Goal: Information Seeking & Learning: Find specific page/section

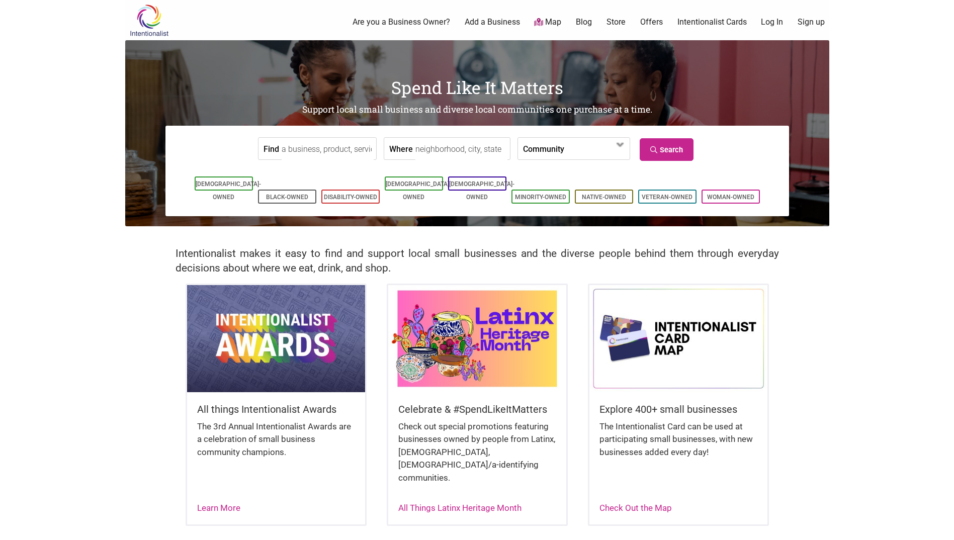
click at [470, 149] on input "Where" at bounding box center [462, 149] width 92 height 23
click at [679, 194] on link "Veteran-Owned" at bounding box center [667, 197] width 51 height 7
click at [433, 149] on input "Where" at bounding box center [462, 149] width 92 height 23
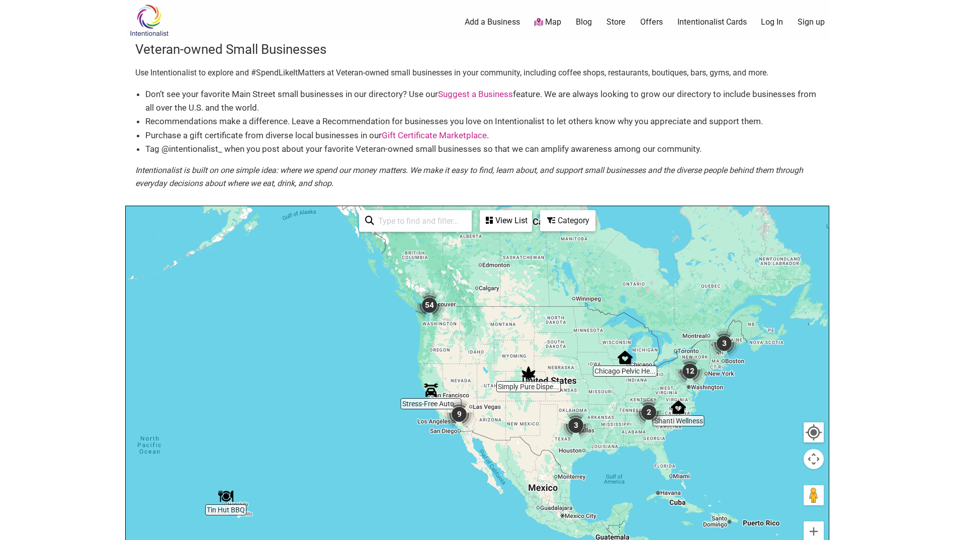
click at [405, 221] on input "search" at bounding box center [420, 221] width 92 height 20
click at [553, 219] on icon at bounding box center [551, 220] width 8 height 8
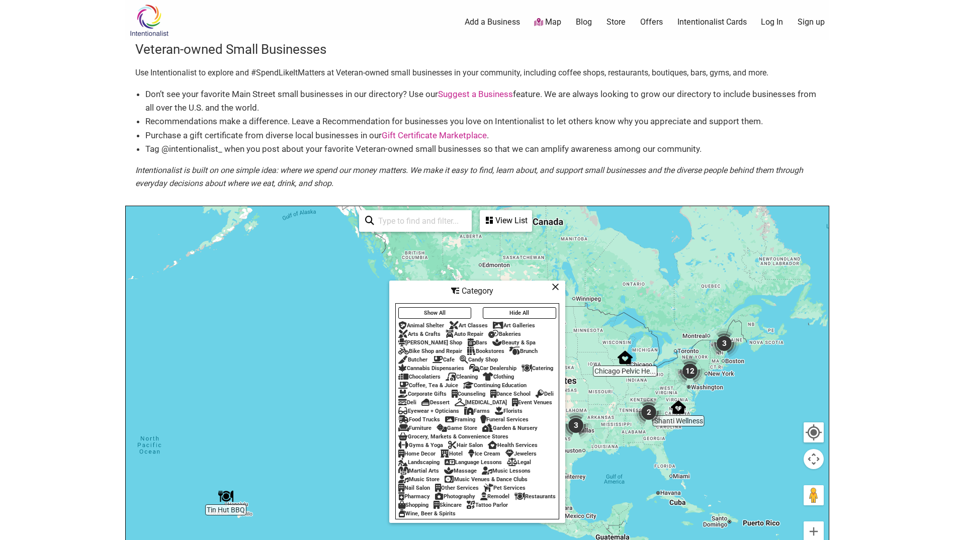
click at [416, 222] on input "search" at bounding box center [420, 221] width 92 height 20
click at [293, 294] on div at bounding box center [477, 401] width 703 height 391
click at [541, 365] on div "Catering" at bounding box center [538, 368] width 32 height 7
click at [456, 310] on button "Show All" at bounding box center [434, 313] width 73 height 12
click at [558, 287] on icon at bounding box center [556, 287] width 8 height 1
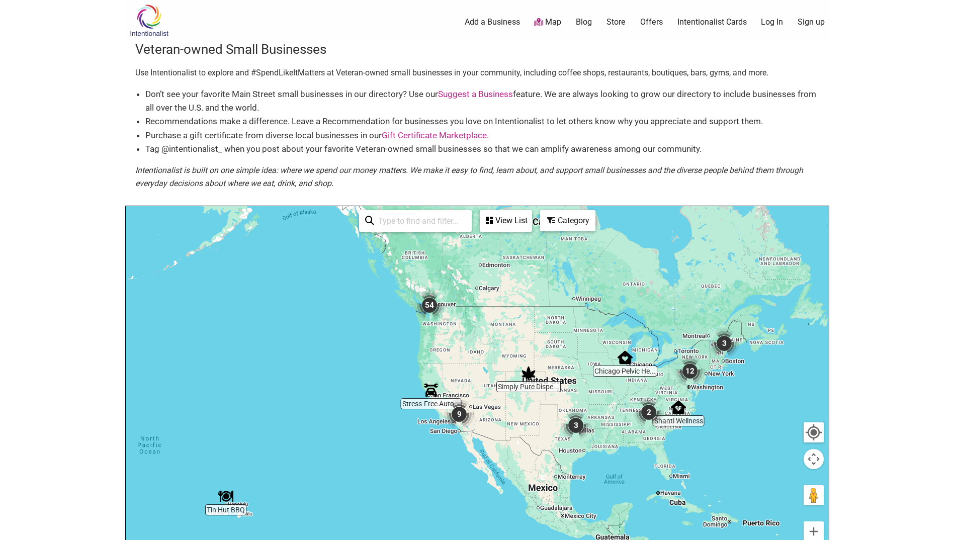
click at [491, 217] on icon at bounding box center [489, 220] width 7 height 8
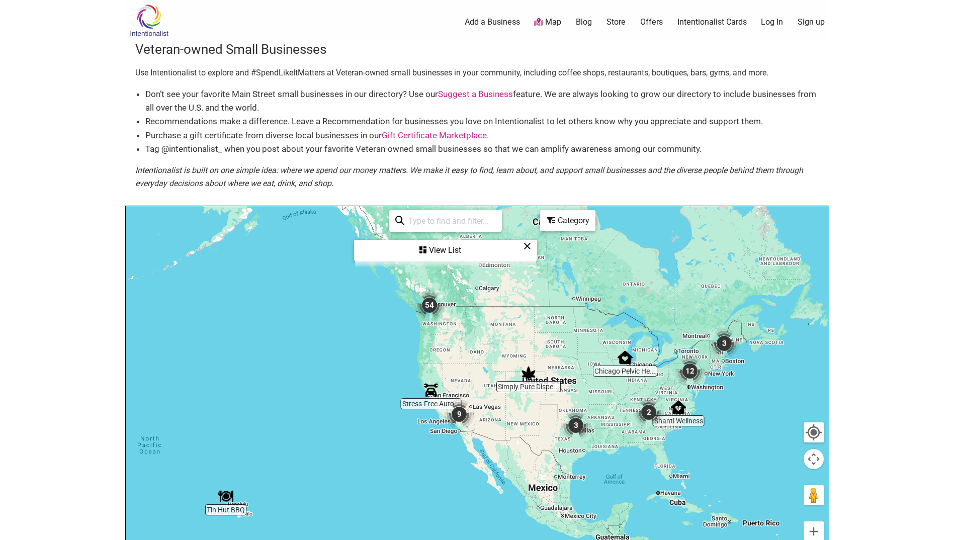
click at [526, 247] on icon at bounding box center [528, 246] width 8 height 1
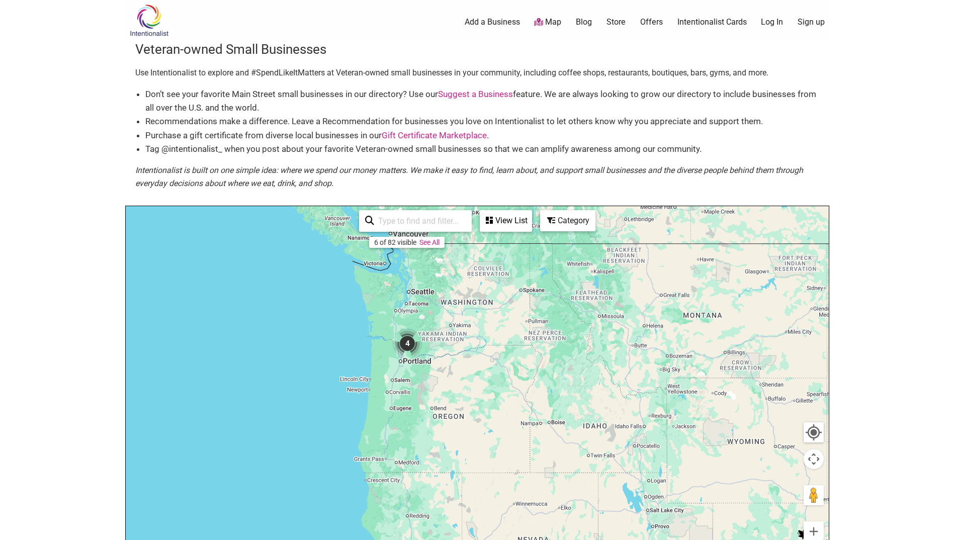
drag, startPoint x: 413, startPoint y: 301, endPoint x: 498, endPoint y: 472, distance: 191.5
click at [498, 472] on div at bounding box center [477, 401] width 703 height 391
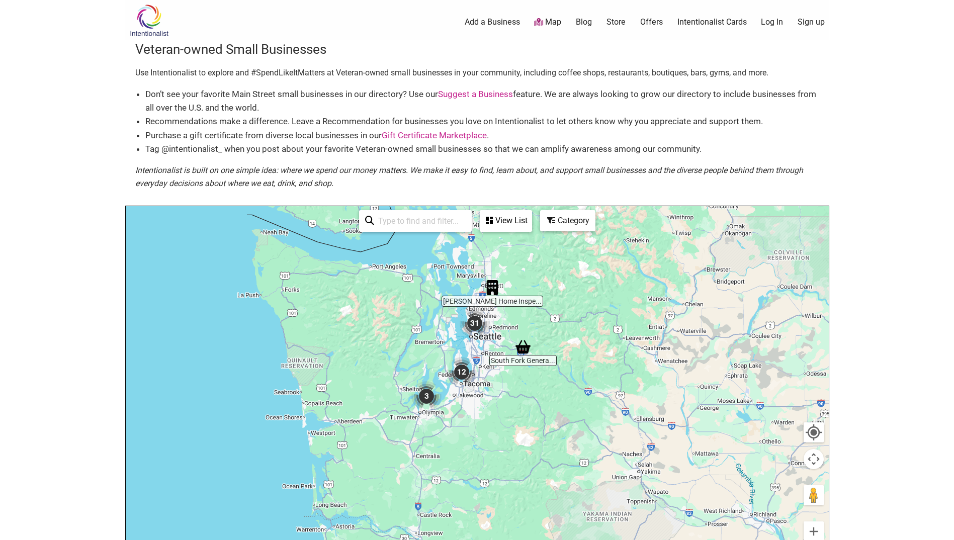
drag, startPoint x: 378, startPoint y: 300, endPoint x: 531, endPoint y: 390, distance: 177.2
click at [531, 390] on div at bounding box center [477, 401] width 703 height 391
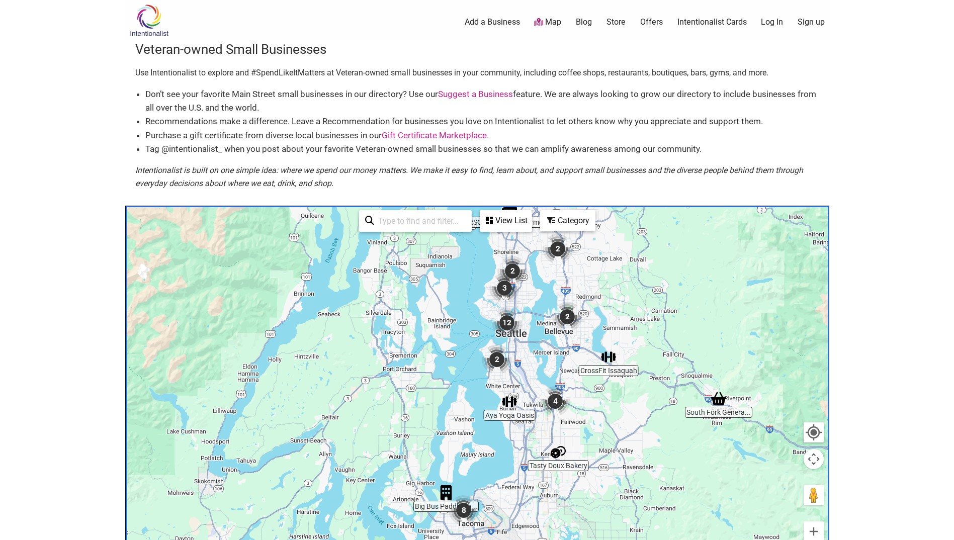
click at [498, 220] on div "View List" at bounding box center [506, 220] width 50 height 19
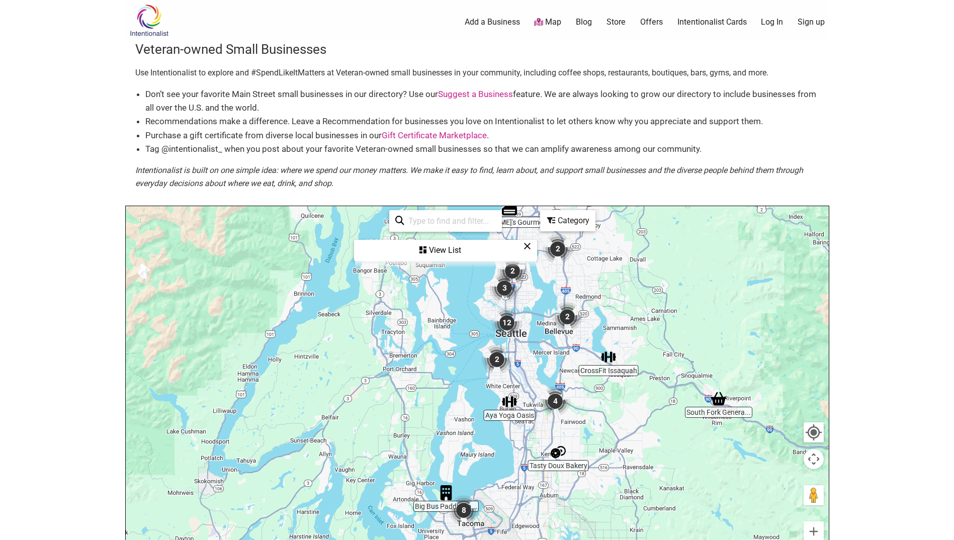
click at [446, 251] on div "View List" at bounding box center [445, 250] width 181 height 19
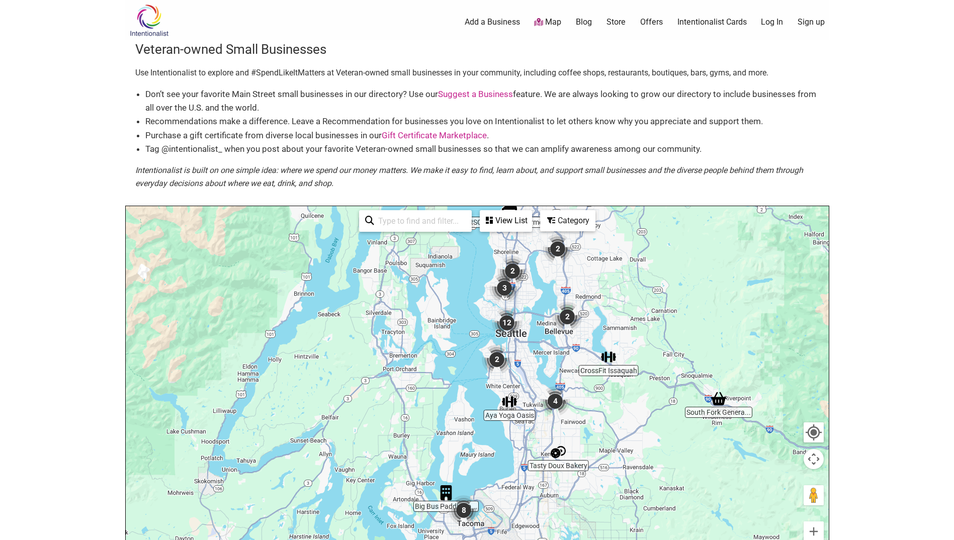
click at [402, 222] on input "search" at bounding box center [420, 221] width 92 height 20
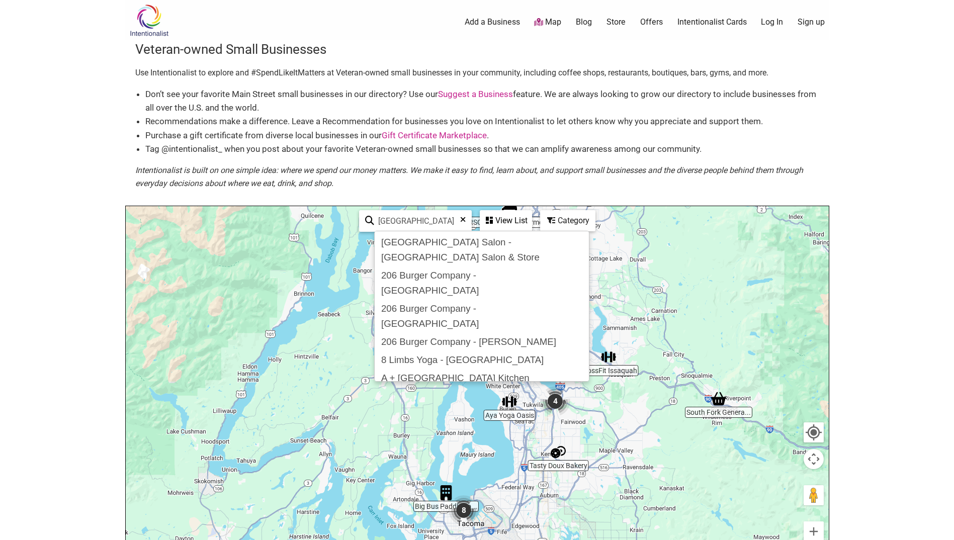
type input "seattle"
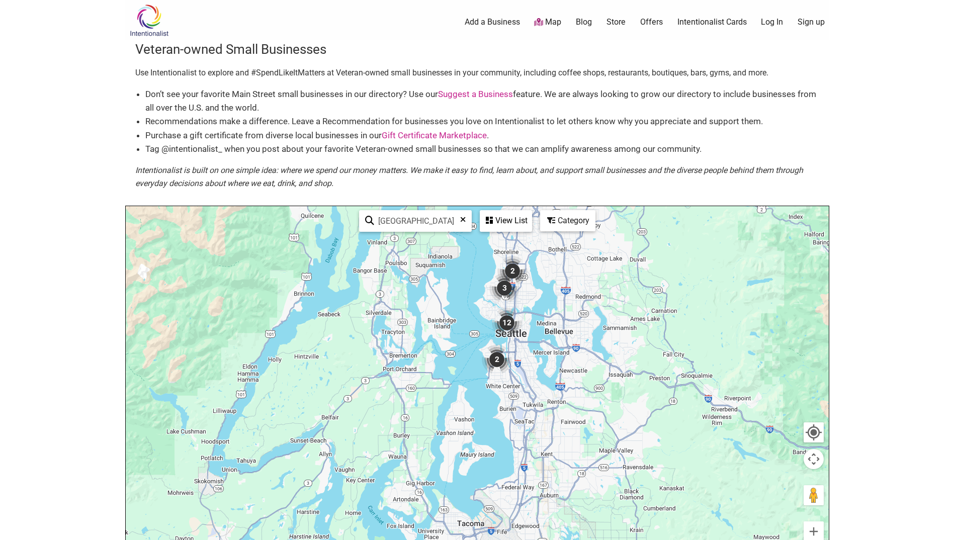
click at [564, 221] on div "Category" at bounding box center [567, 220] width 53 height 19
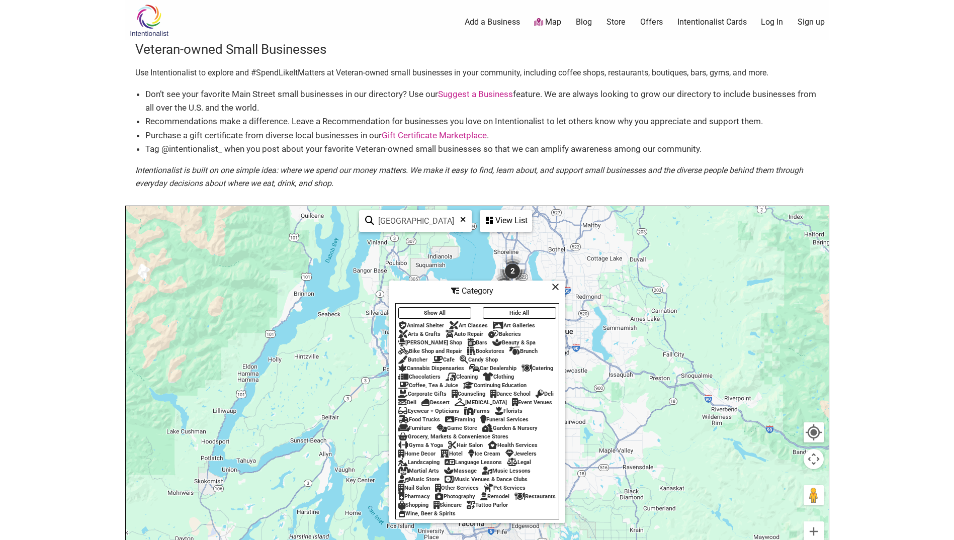
click at [446, 308] on button "Show All" at bounding box center [434, 313] width 73 height 12
click at [496, 220] on div "View List" at bounding box center [506, 220] width 50 height 19
click at [449, 251] on div "View List" at bounding box center [445, 250] width 181 height 19
click at [557, 287] on icon at bounding box center [556, 287] width 8 height 1
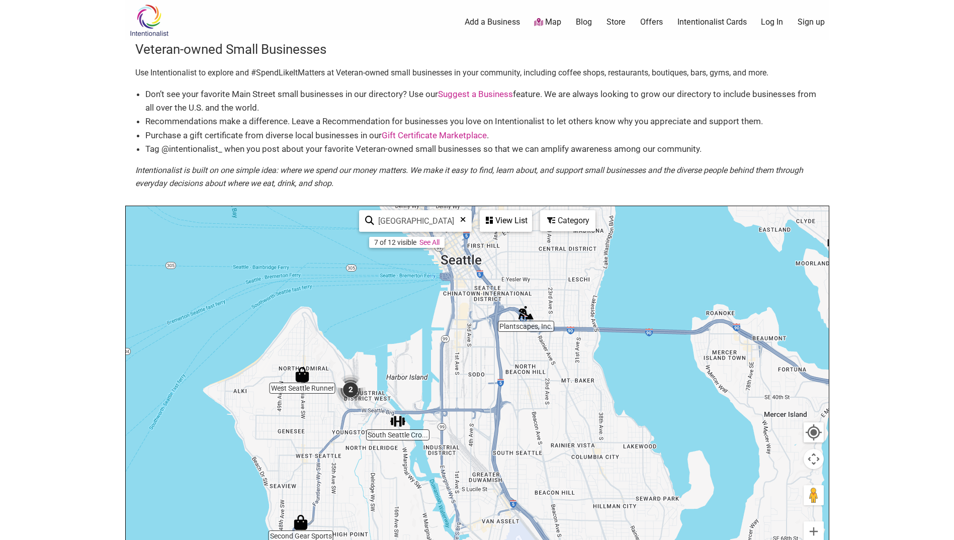
drag, startPoint x: 405, startPoint y: 321, endPoint x: 475, endPoint y: 402, distance: 106.6
click at [475, 402] on div at bounding box center [477, 401] width 703 height 391
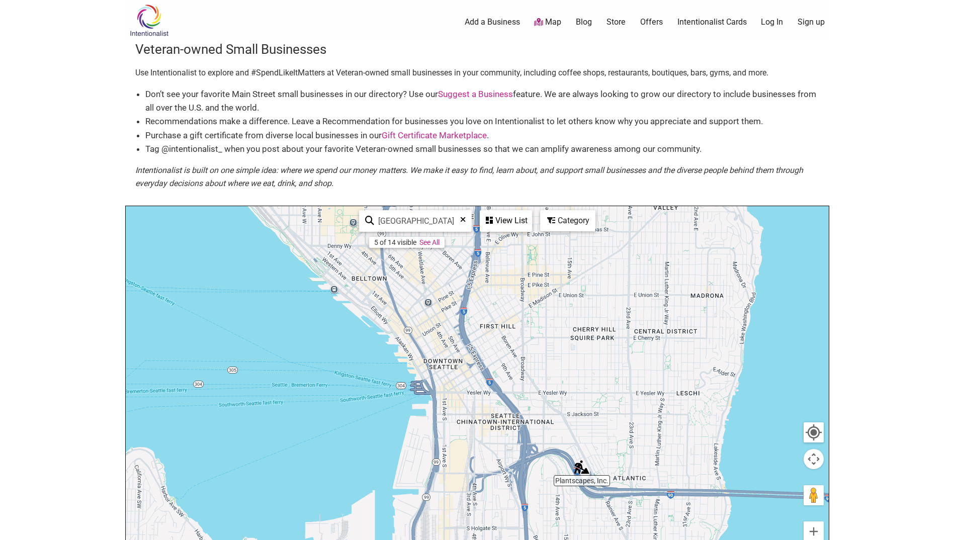
drag, startPoint x: 461, startPoint y: 279, endPoint x: 446, endPoint y: 456, distance: 177.7
click at [446, 456] on div at bounding box center [477, 401] width 703 height 391
click at [437, 301] on img "3" at bounding box center [436, 301] width 38 height 38
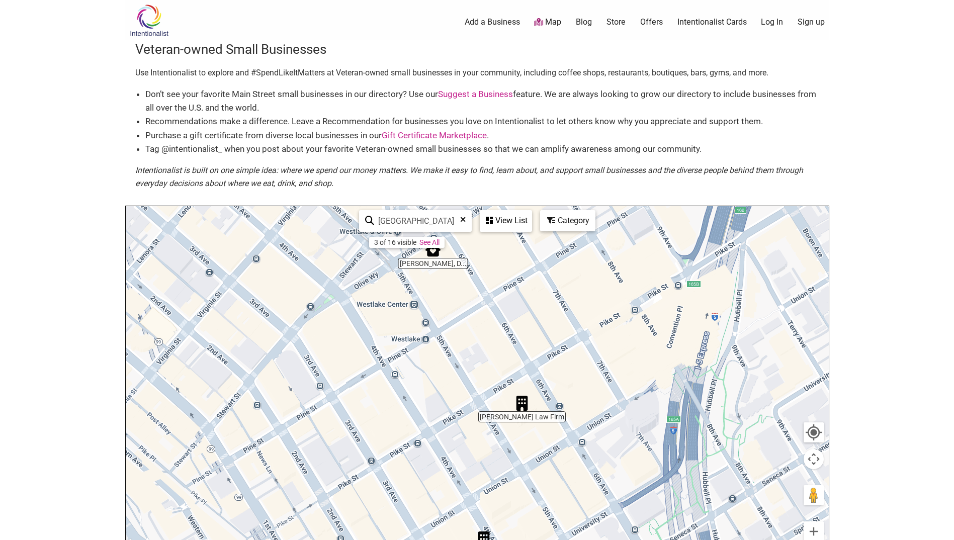
click at [566, 224] on div "Category" at bounding box center [567, 220] width 53 height 19
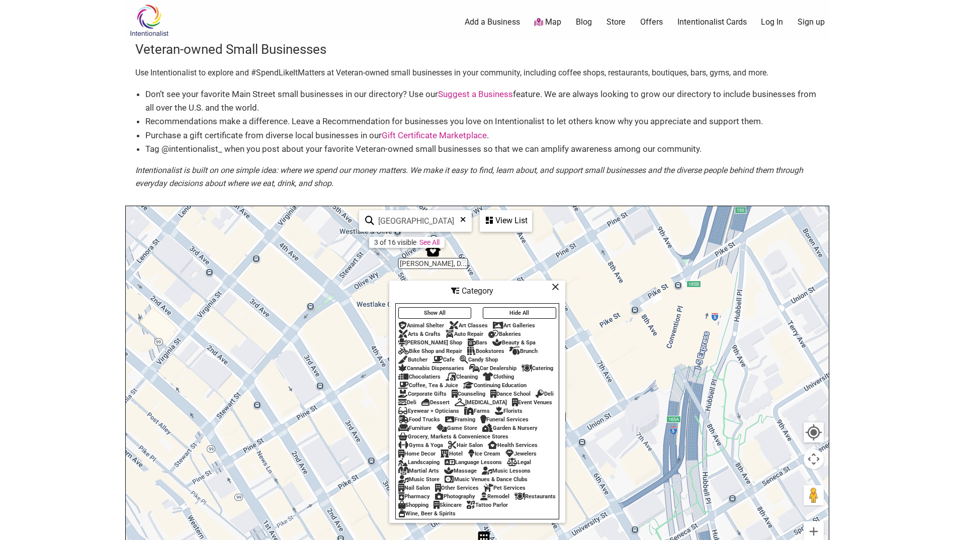
click at [544, 365] on div "Catering" at bounding box center [538, 368] width 32 height 7
click at [557, 287] on icon at bounding box center [556, 287] width 8 height 1
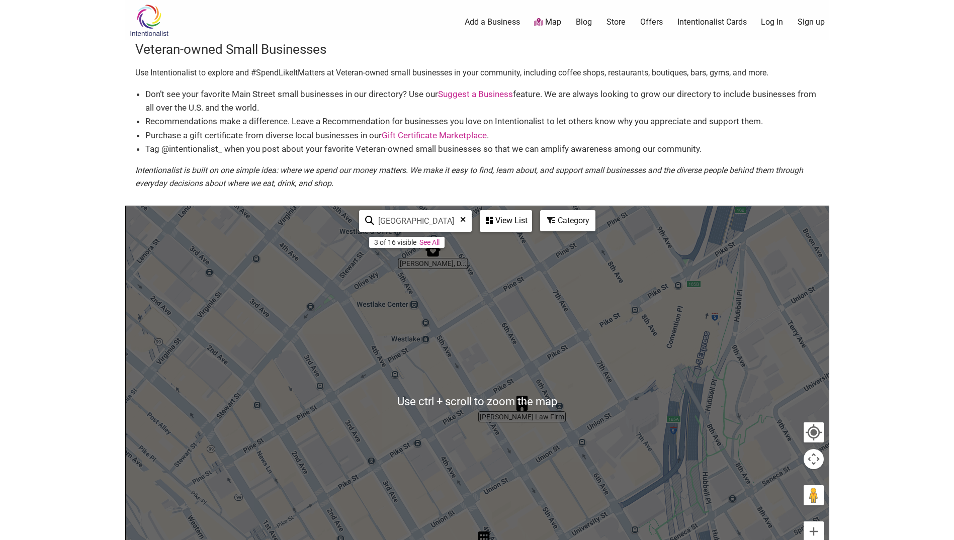
click at [146, 21] on img at bounding box center [149, 20] width 48 height 33
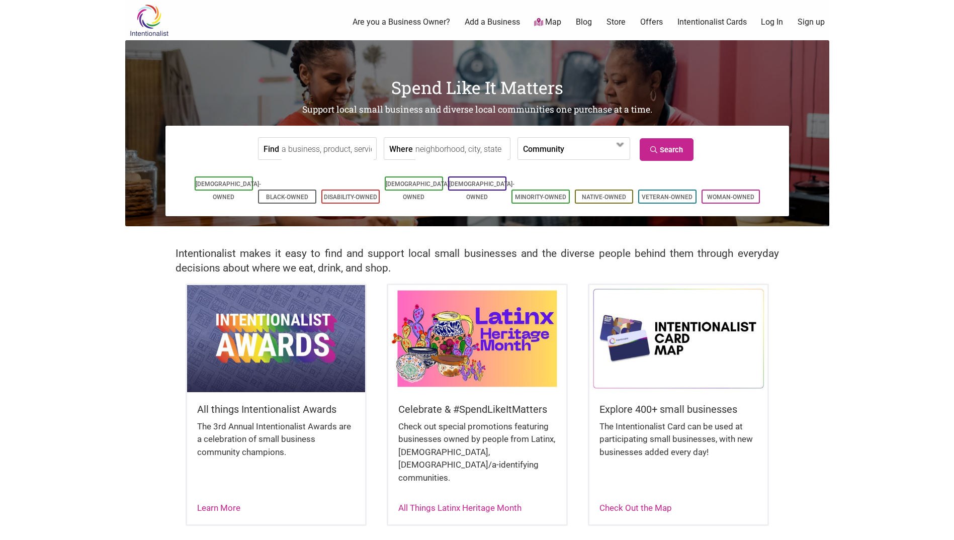
click at [442, 152] on input "Where" at bounding box center [462, 149] width 92 height 23
type input "seattle"
click at [326, 151] on input "Find" at bounding box center [328, 149] width 92 height 23
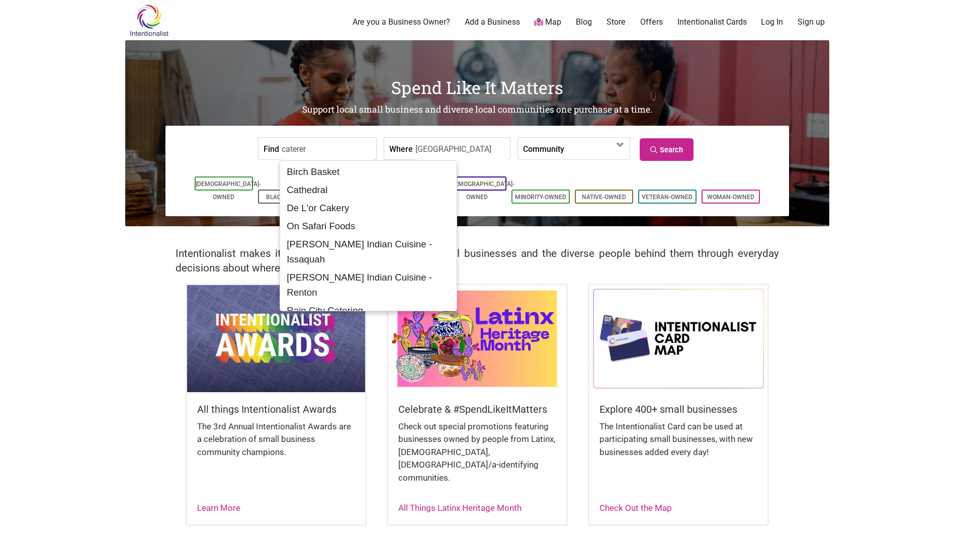
type input "caterer"
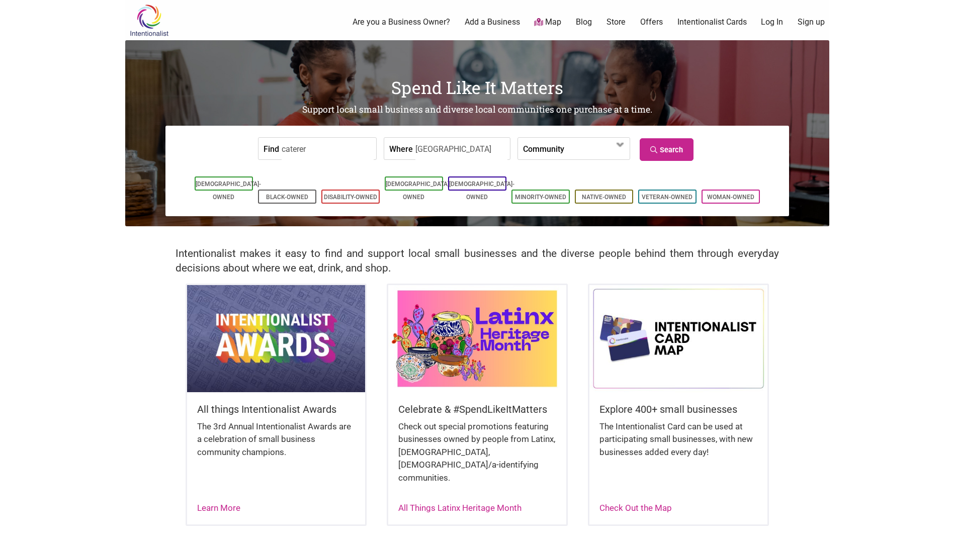
click at [753, 141] on form "Find caterer Where seattle Community Asian-Owned Black-Owned Disability-Owned F…" at bounding box center [477, 148] width 609 height 31
click at [677, 194] on link "Veteran-Owned" at bounding box center [667, 197] width 51 height 7
click at [672, 150] on link "Search" at bounding box center [667, 149] width 54 height 23
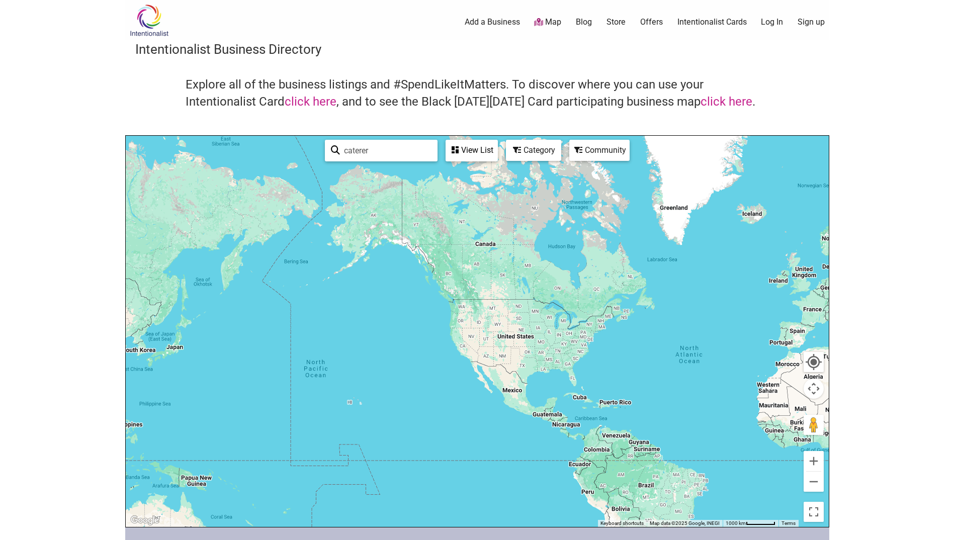
click at [499, 342] on div at bounding box center [477, 331] width 703 height 391
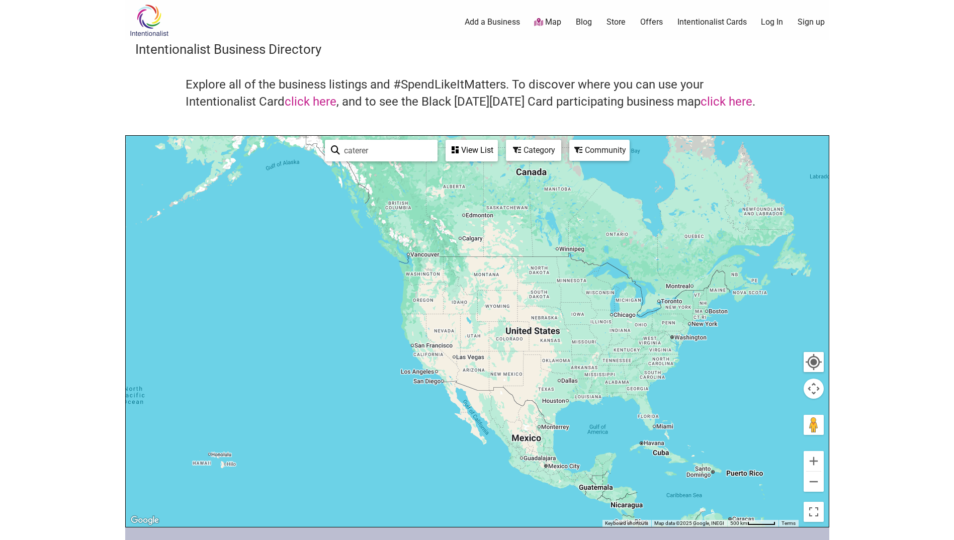
click at [597, 152] on div "Community" at bounding box center [600, 150] width 58 height 19
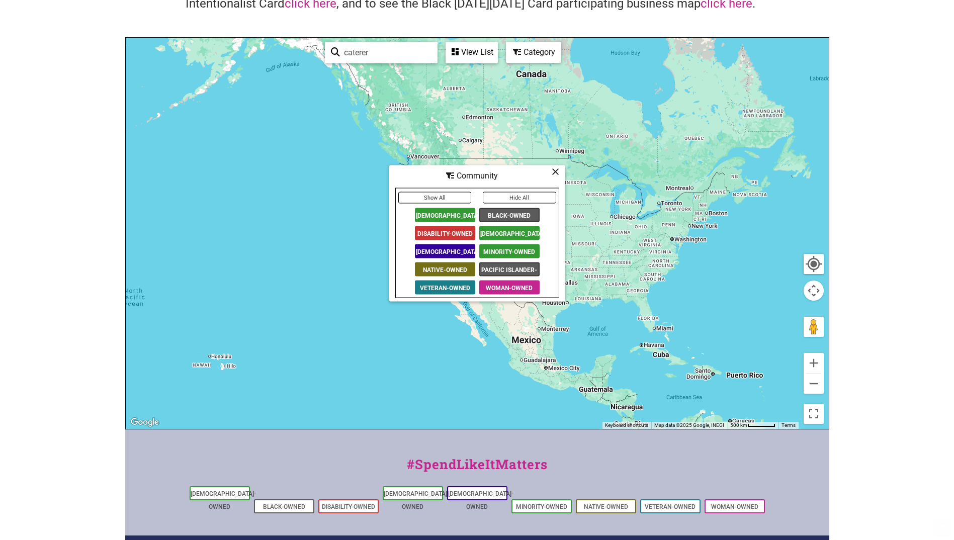
scroll to position [101, 0]
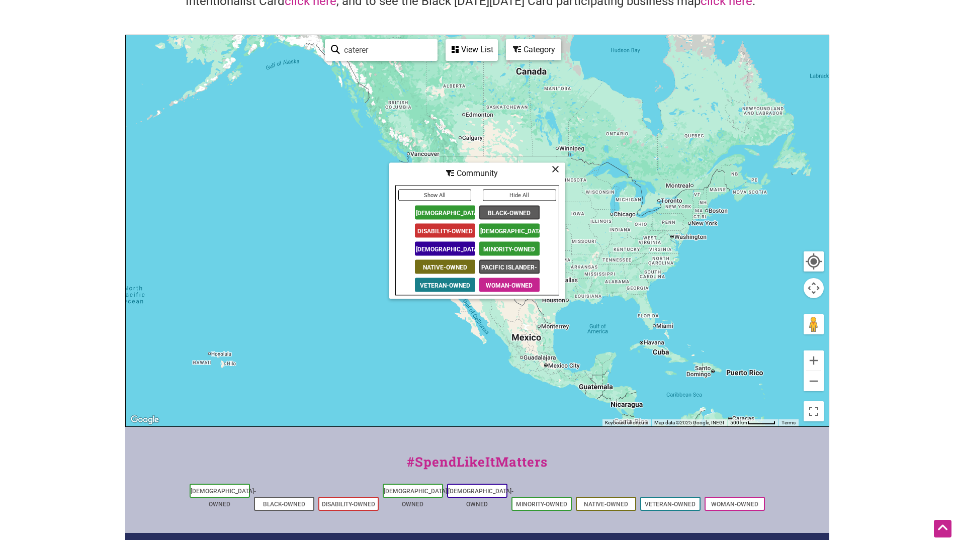
click at [505, 195] on button "Hide All" at bounding box center [519, 196] width 73 height 12
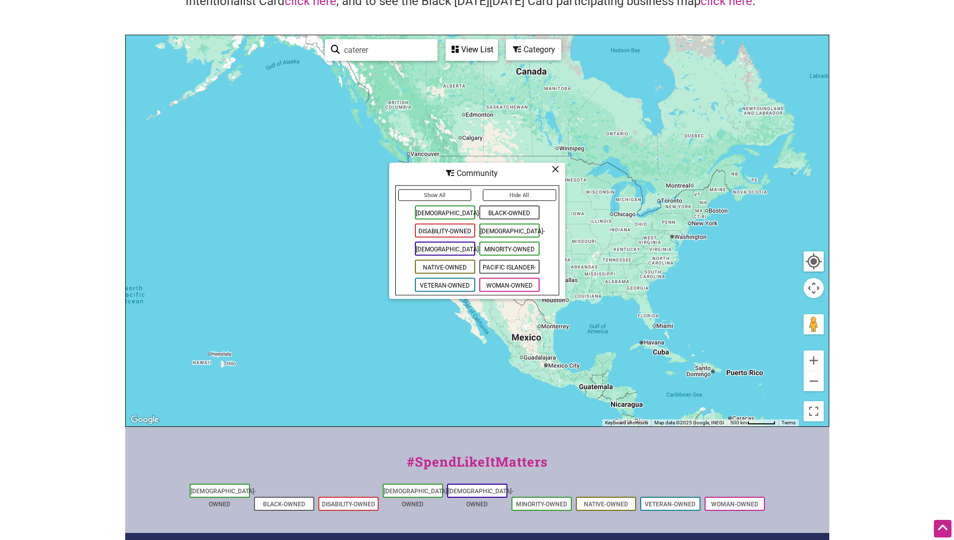
click at [460, 288] on span "Veteran-Owned" at bounding box center [445, 285] width 60 height 14
click at [556, 169] on icon at bounding box center [556, 169] width 8 height 1
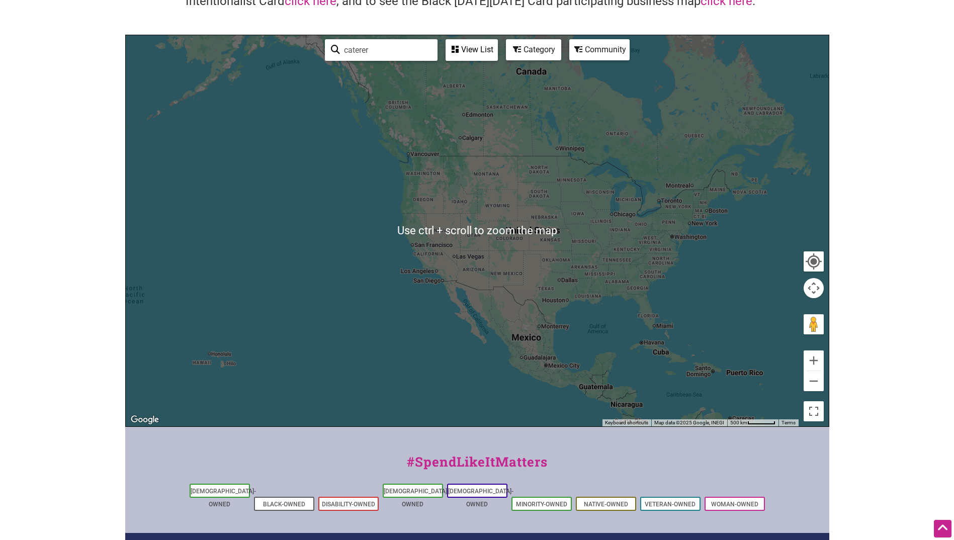
scroll to position [0, 0]
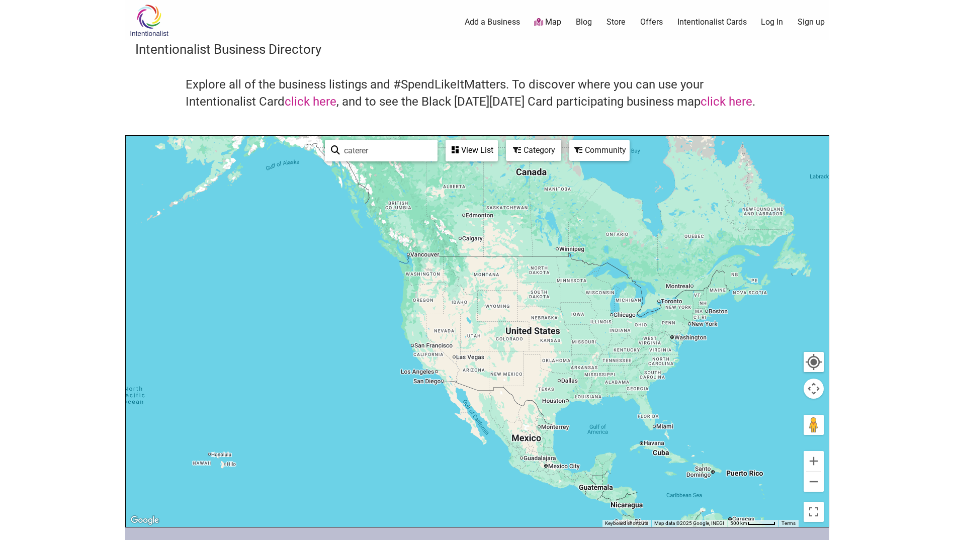
click at [525, 151] on div "Category" at bounding box center [533, 150] width 53 height 19
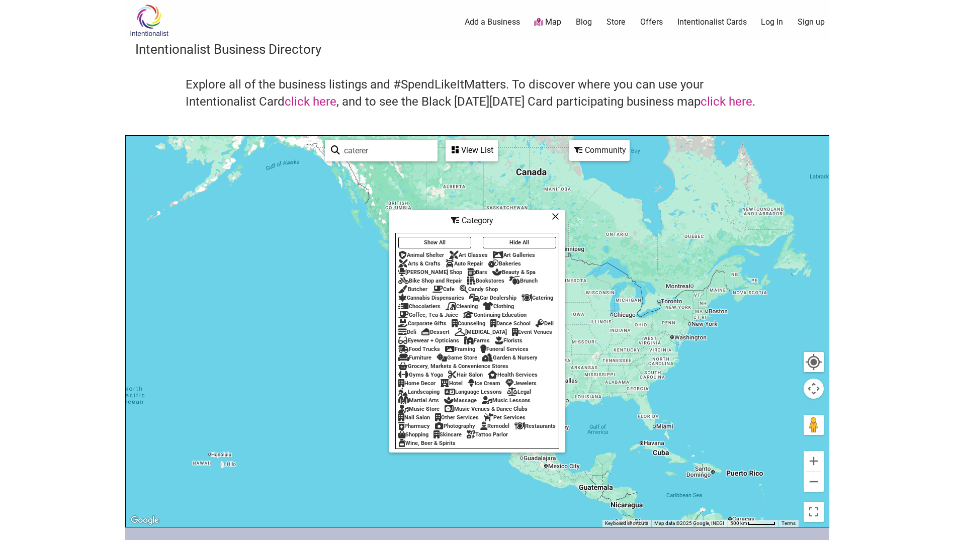
click at [544, 295] on div "Catering" at bounding box center [538, 298] width 32 height 7
click at [542, 295] on div "Catering" at bounding box center [538, 298] width 32 height 7
click at [553, 216] on icon at bounding box center [556, 216] width 8 height 1
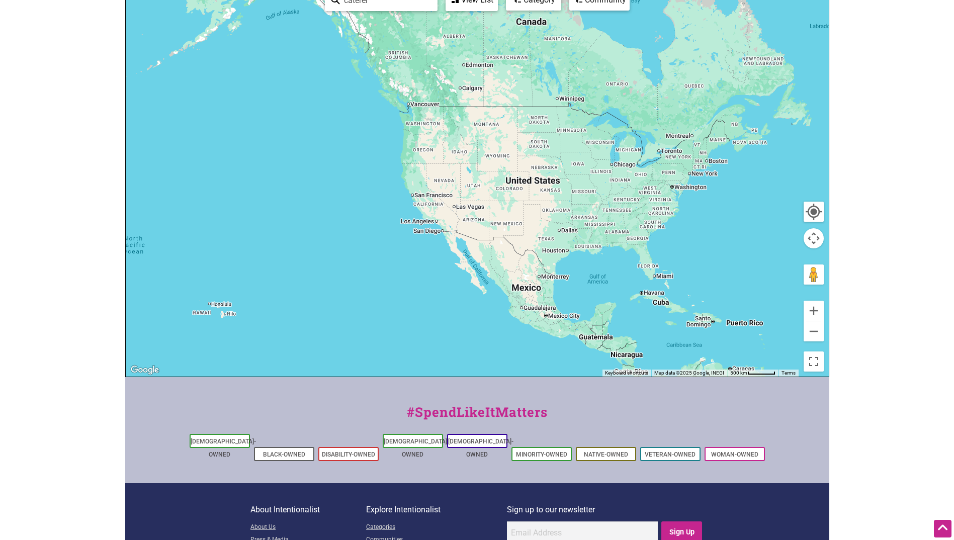
scroll to position [156, 0]
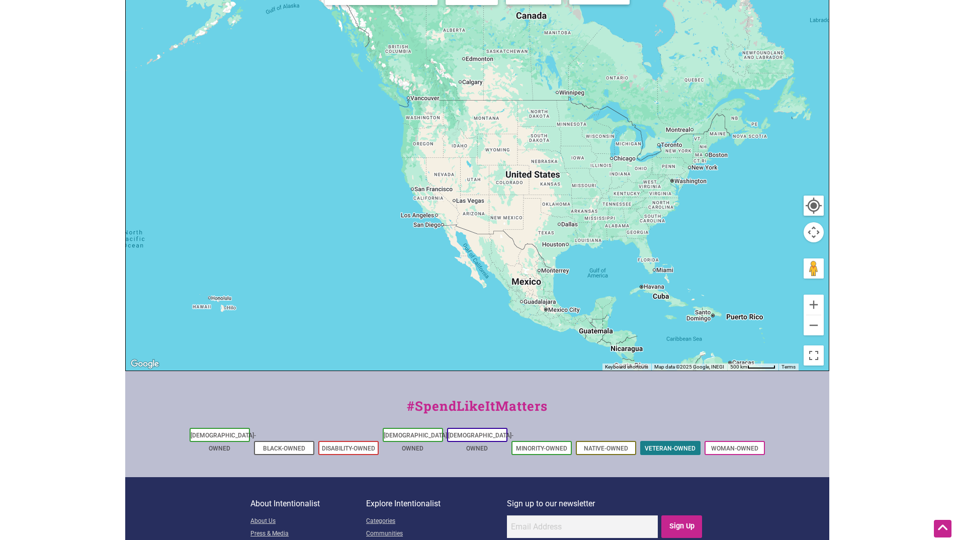
click at [685, 441] on li "Veteran-Owned" at bounding box center [670, 448] width 60 height 14
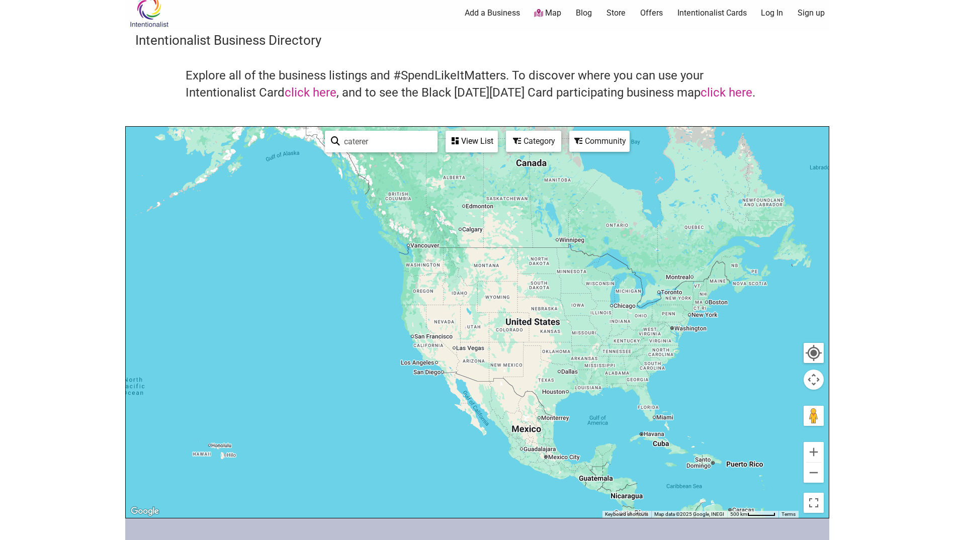
scroll to position [6, 0]
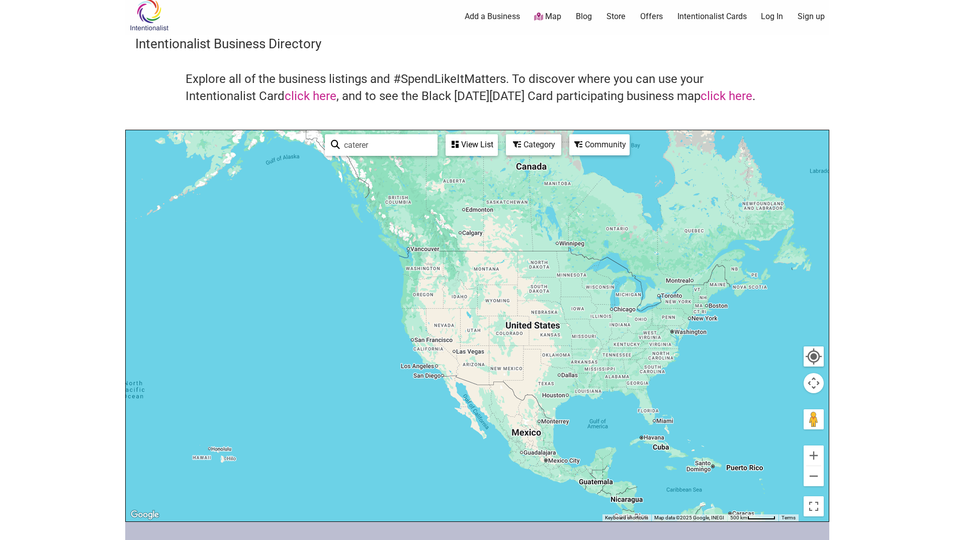
click at [479, 143] on div "View List" at bounding box center [472, 144] width 50 height 19
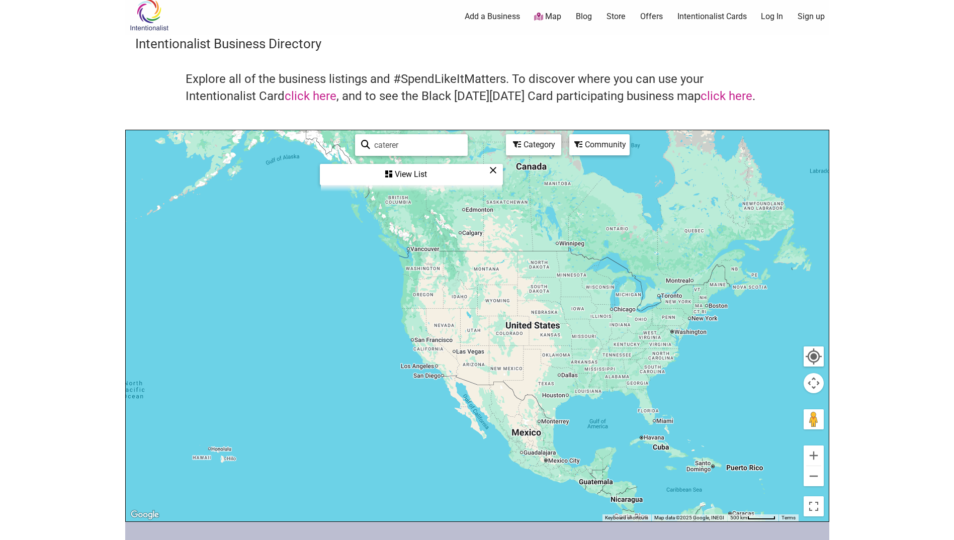
click at [431, 178] on div "View List" at bounding box center [411, 174] width 181 height 19
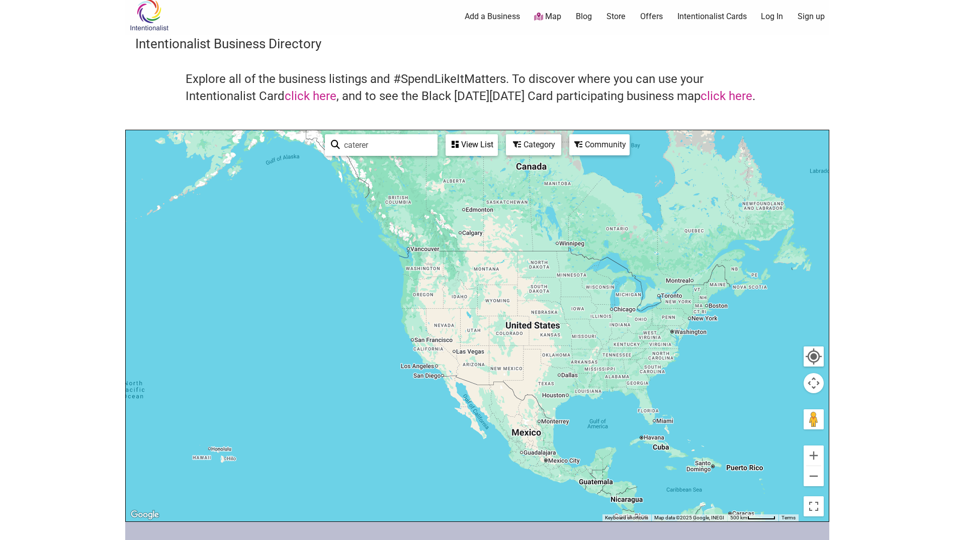
click at [395, 148] on input "caterer" at bounding box center [386, 145] width 92 height 20
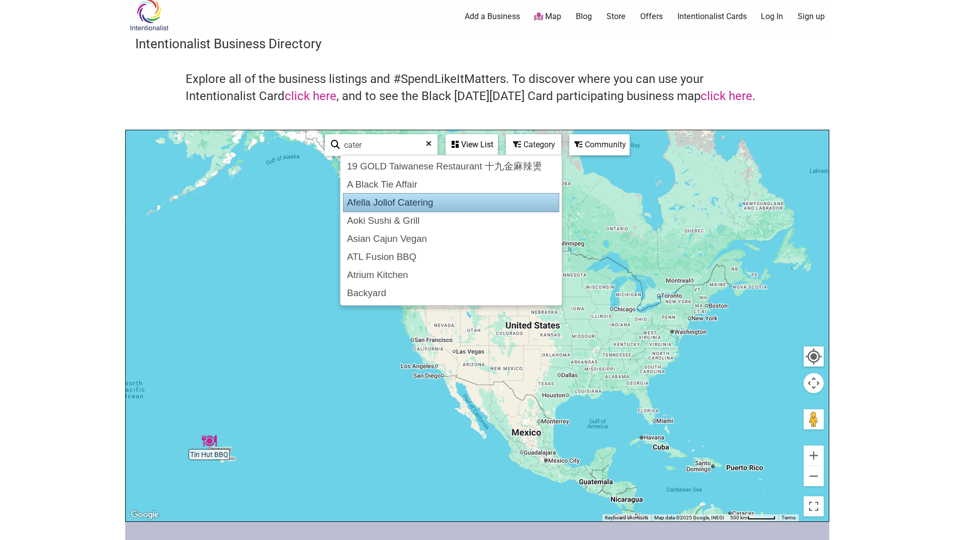
scroll to position [35, 0]
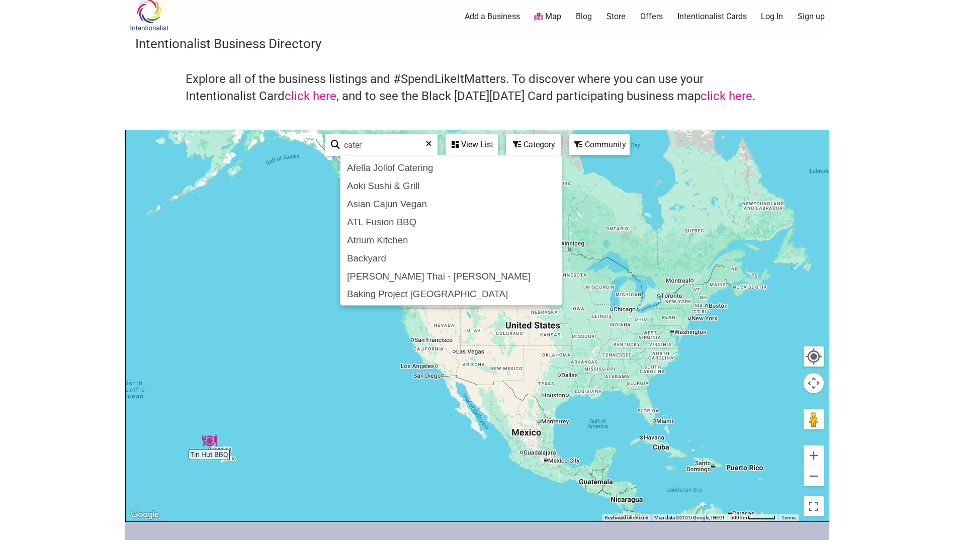
type input "cater"
click at [787, 181] on div at bounding box center [477, 325] width 703 height 391
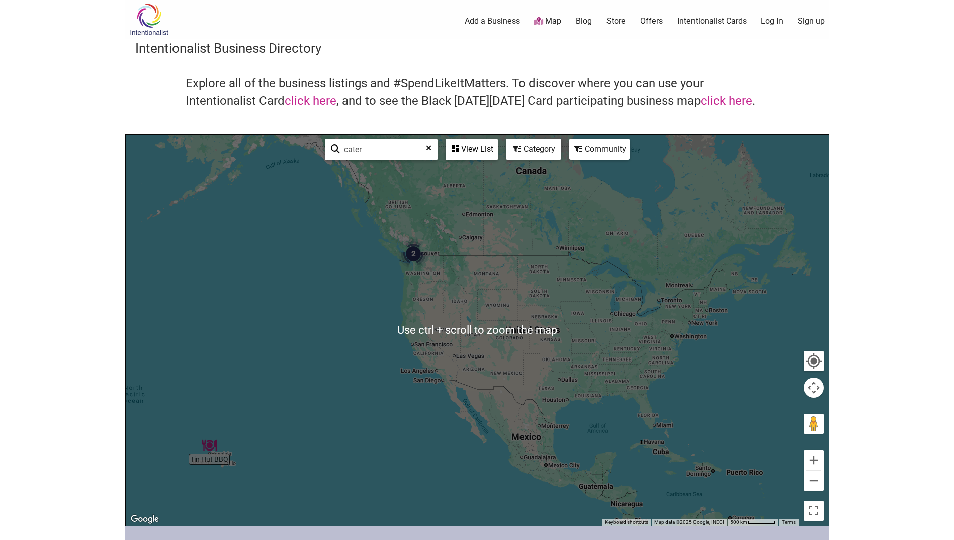
scroll to position [0, 0]
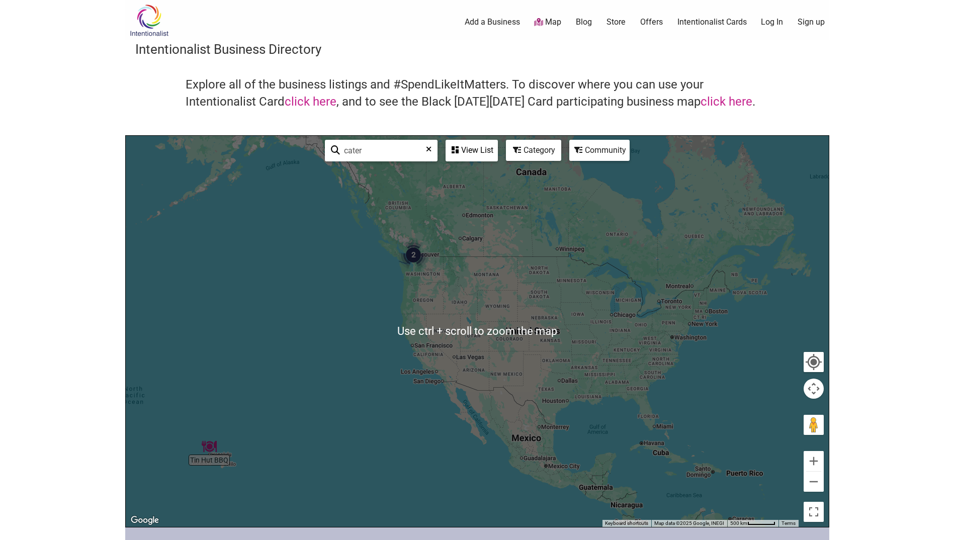
click at [603, 153] on div "Community" at bounding box center [600, 150] width 58 height 19
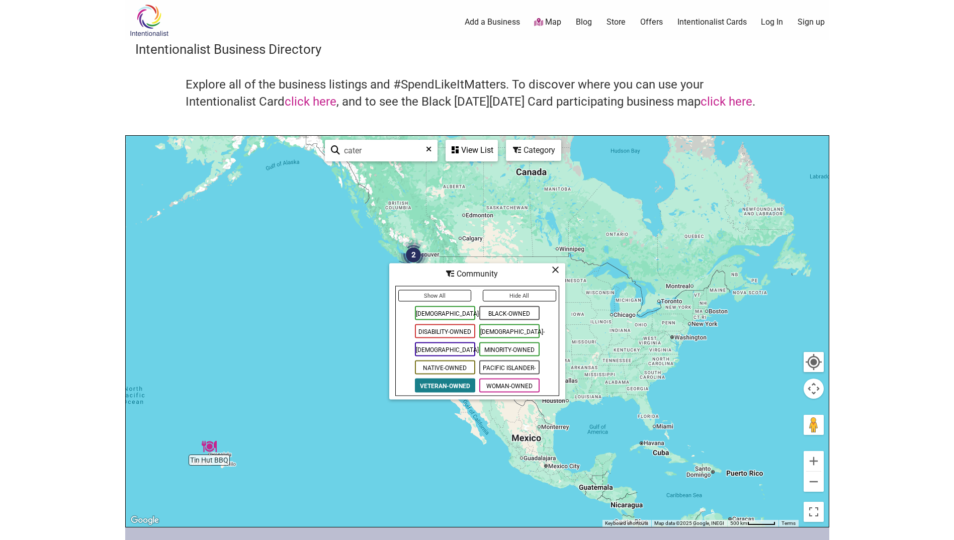
click at [438, 382] on span "Veteran-Owned" at bounding box center [445, 386] width 60 height 14
click at [440, 384] on span "Veteran-Owned" at bounding box center [445, 386] width 60 height 14
click at [554, 270] on icon at bounding box center [556, 270] width 8 height 1
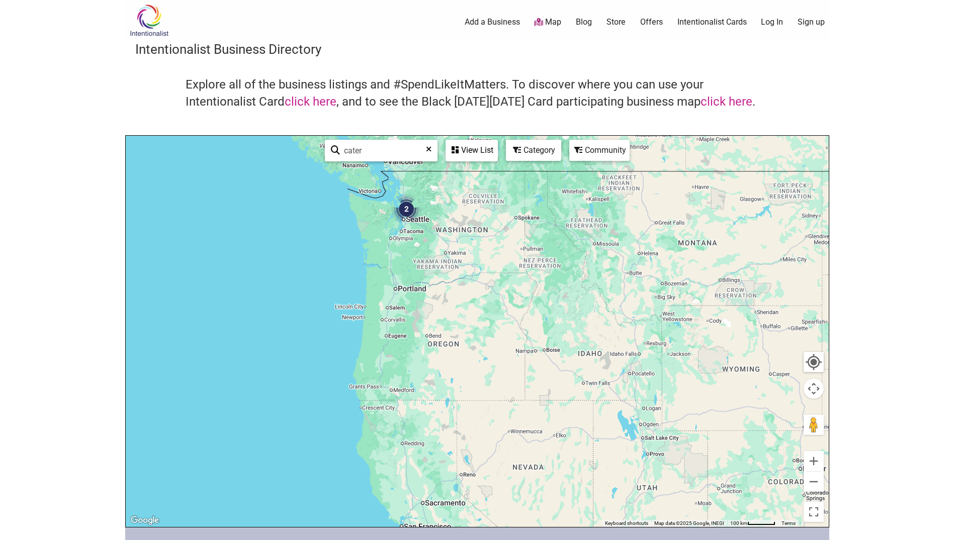
drag, startPoint x: 422, startPoint y: 267, endPoint x: 467, endPoint y: 333, distance: 80.0
click at [467, 333] on div at bounding box center [477, 331] width 703 height 391
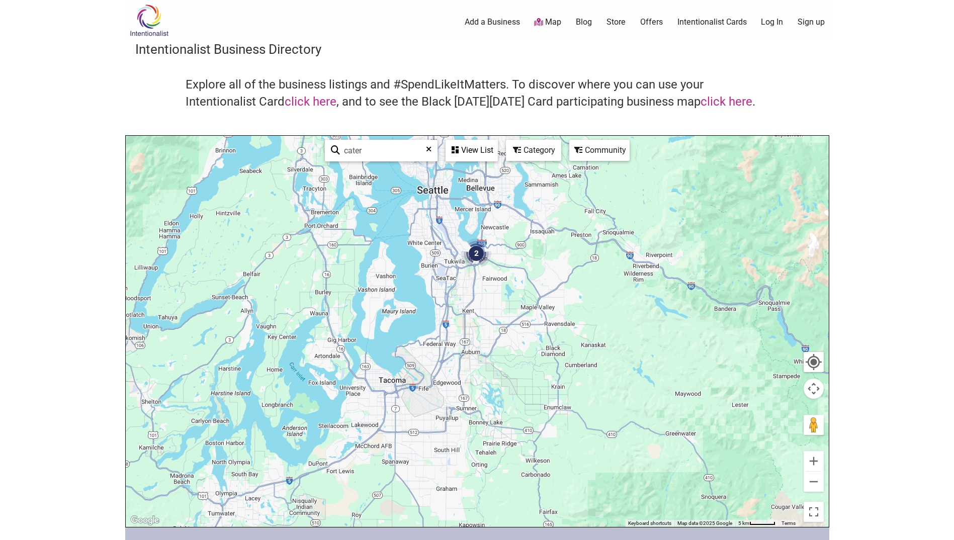
drag, startPoint x: 497, startPoint y: 238, endPoint x: 508, endPoint y: 331, distance: 93.2
click at [508, 331] on div at bounding box center [477, 331] width 703 height 391
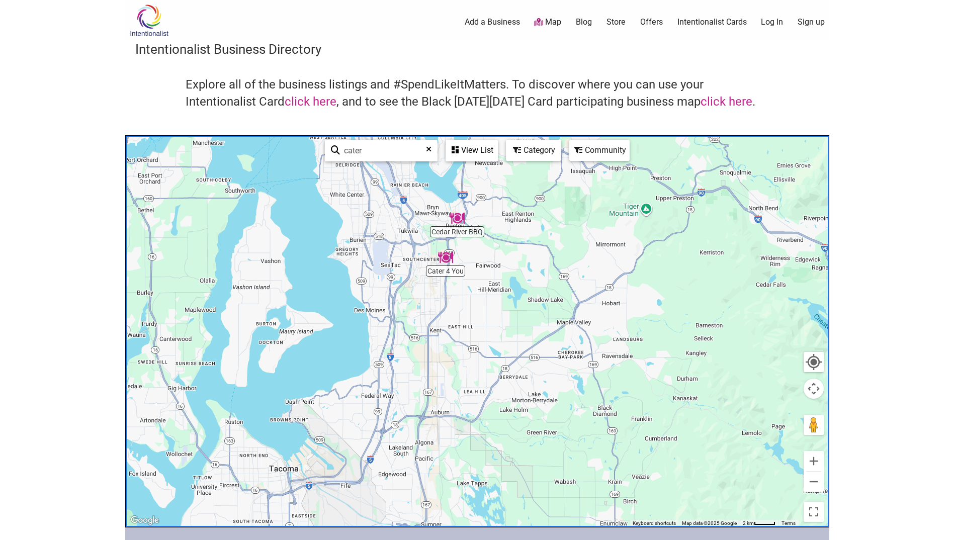
click at [460, 217] on img "Cedar River BBQ" at bounding box center [457, 218] width 23 height 23
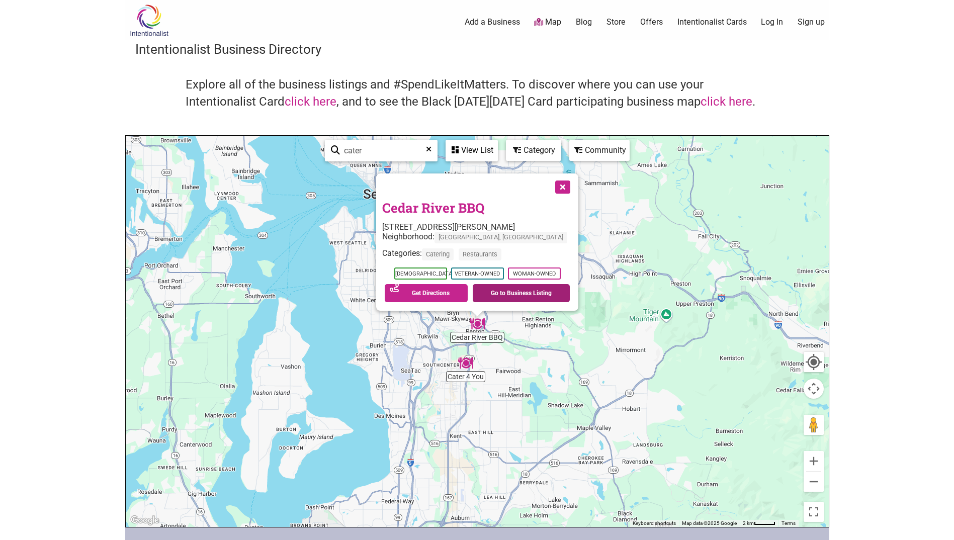
click at [517, 294] on link "Go to Business Listing" at bounding box center [521, 293] width 97 height 18
click at [526, 292] on link "Go to Business Listing" at bounding box center [521, 293] width 97 height 18
click at [554, 187] on button "Close" at bounding box center [561, 186] width 25 height 25
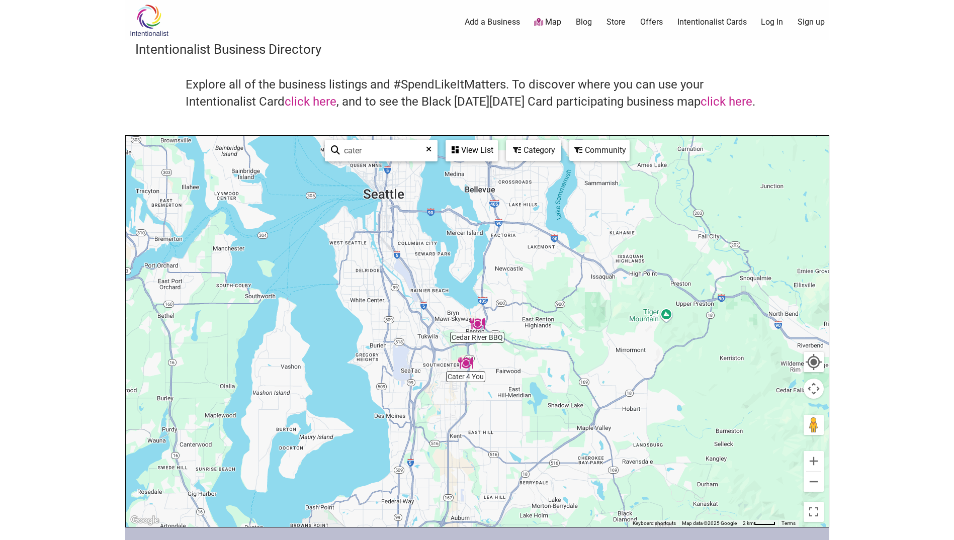
click at [464, 363] on img "Cater 4 You" at bounding box center [465, 363] width 23 height 23
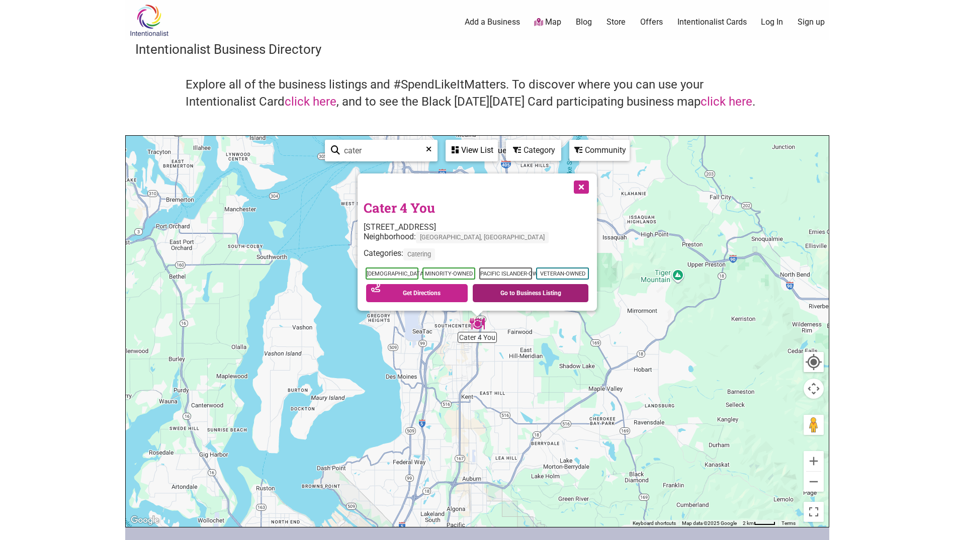
click at [521, 292] on link "Go to Business Listing" at bounding box center [531, 293] width 116 height 18
click at [582, 184] on button "Close" at bounding box center [580, 186] width 25 height 25
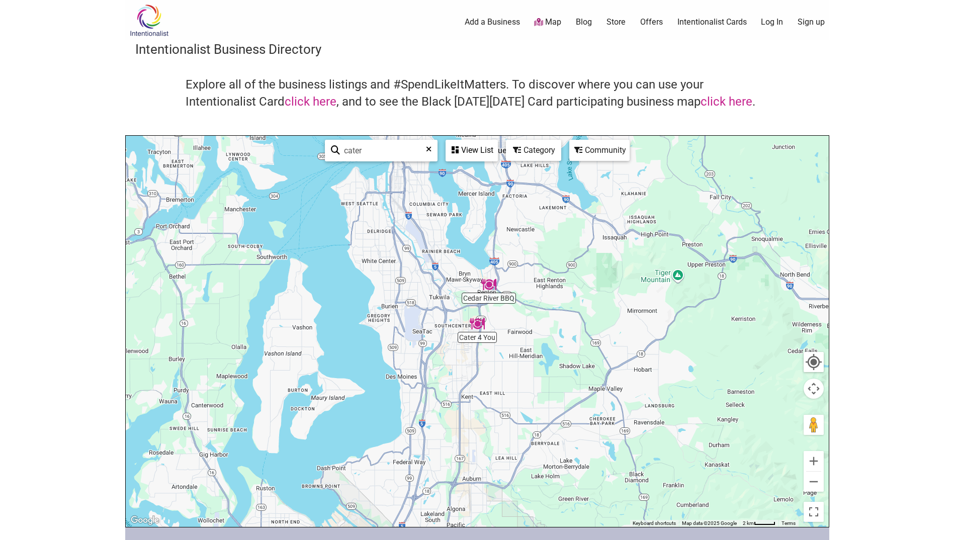
click at [145, 17] on img at bounding box center [149, 20] width 48 height 33
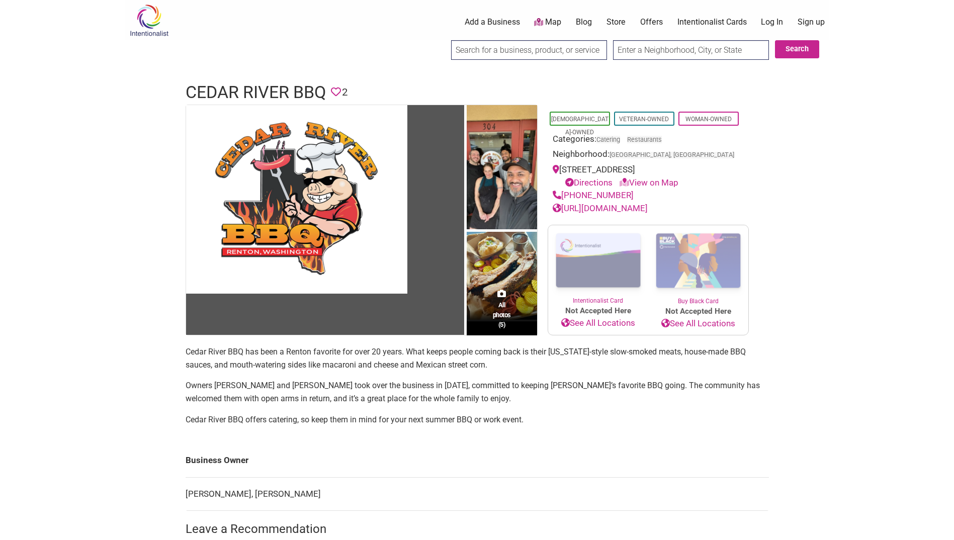
click at [648, 207] on link "[URL][DOMAIN_NAME]" at bounding box center [600, 208] width 95 height 10
click at [648, 210] on link "[URL][DOMAIN_NAME]" at bounding box center [600, 208] width 95 height 10
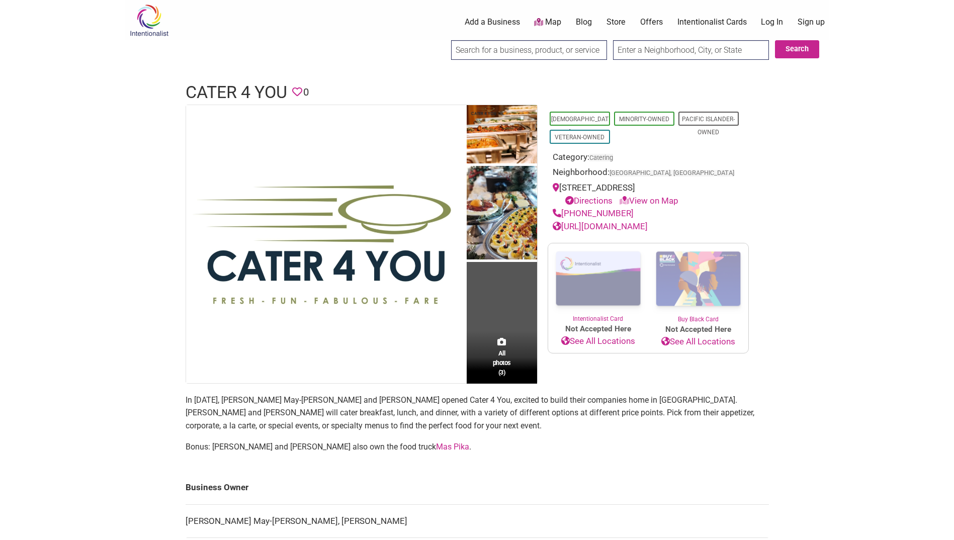
click at [643, 226] on link "[URL][DOMAIN_NAME]" at bounding box center [600, 226] width 95 height 10
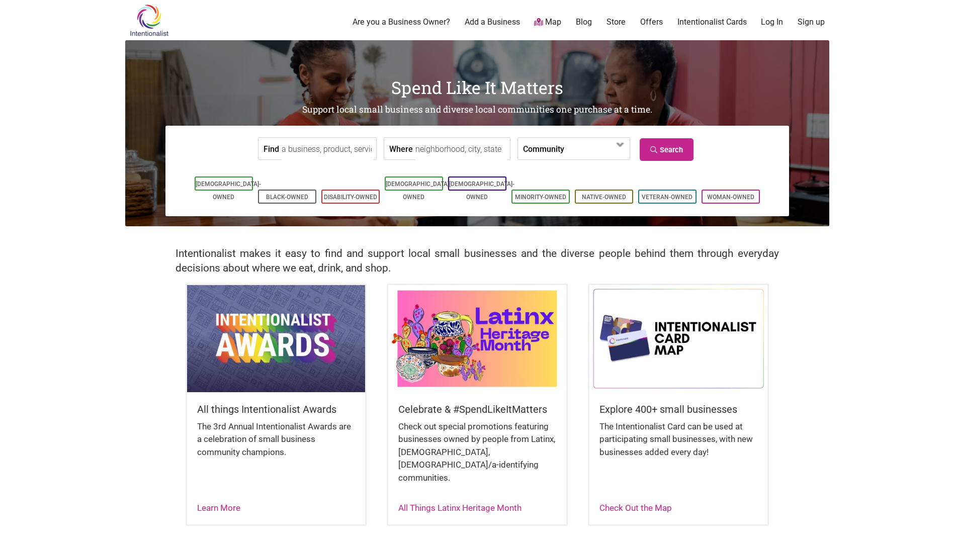
click at [769, 21] on link "Log In" at bounding box center [772, 22] width 22 height 11
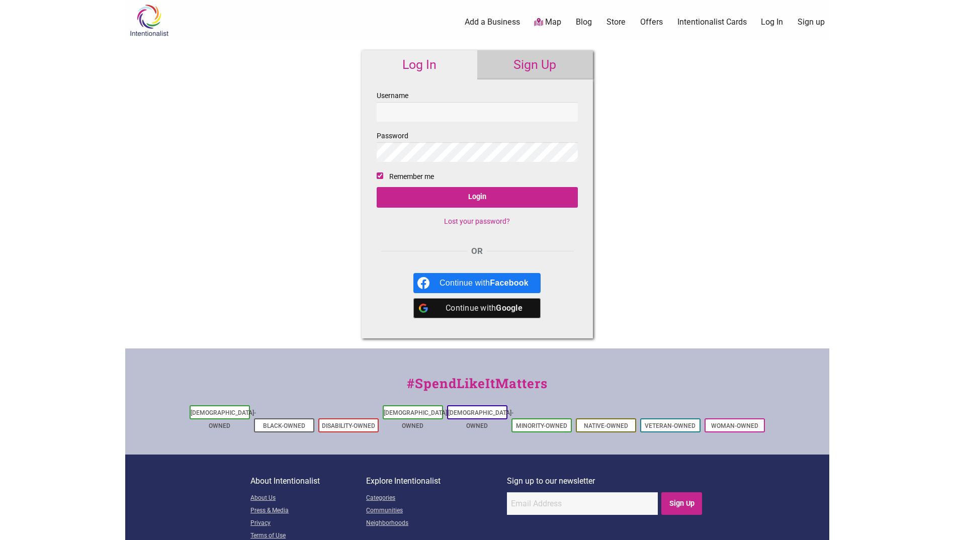
type input "BrennaVale"
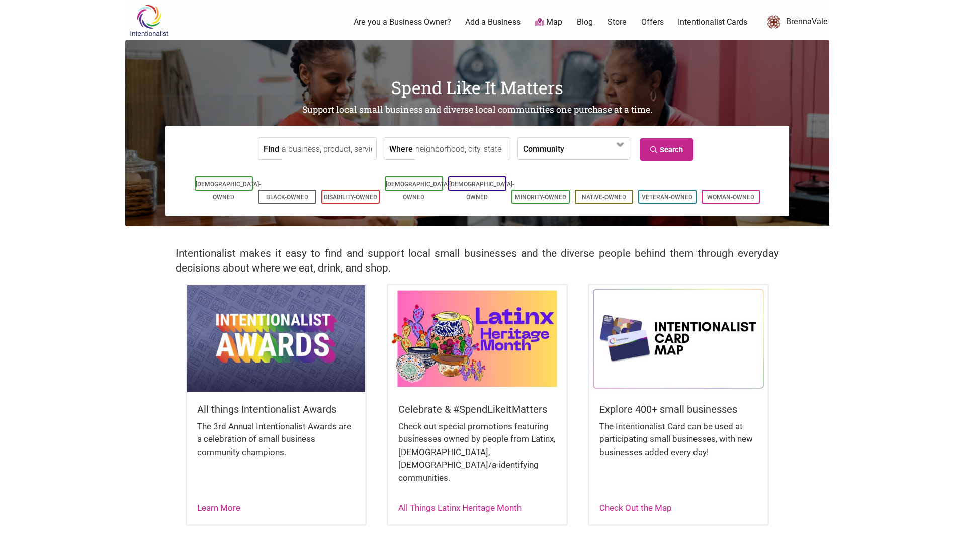
click at [326, 152] on input "Find" at bounding box center [328, 149] width 92 height 23
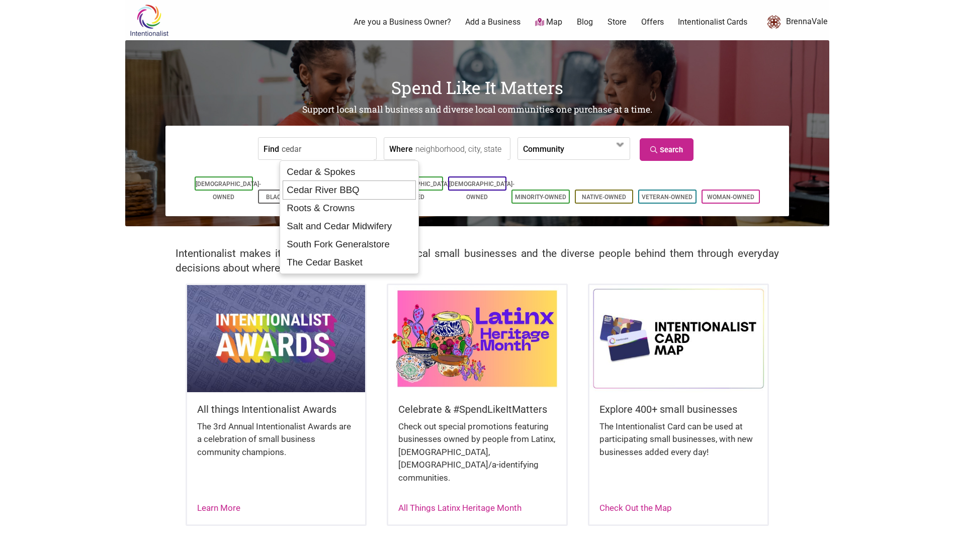
click at [348, 191] on div "Cedar River BBQ" at bounding box center [349, 190] width 133 height 19
type input "Cedar River BBQ"
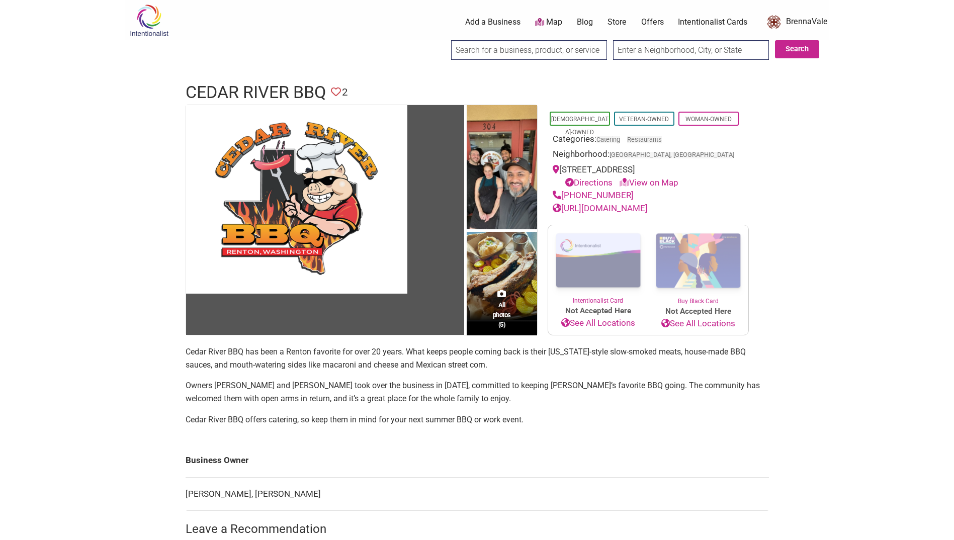
click at [337, 91] on icon at bounding box center [336, 92] width 10 height 10
click at [336, 92] on icon at bounding box center [336, 92] width 10 height 10
click at [338, 95] on icon at bounding box center [336, 92] width 10 height 10
click at [338, 92] on icon at bounding box center [336, 92] width 10 height 10
click at [341, 91] on icon at bounding box center [336, 92] width 10 height 10
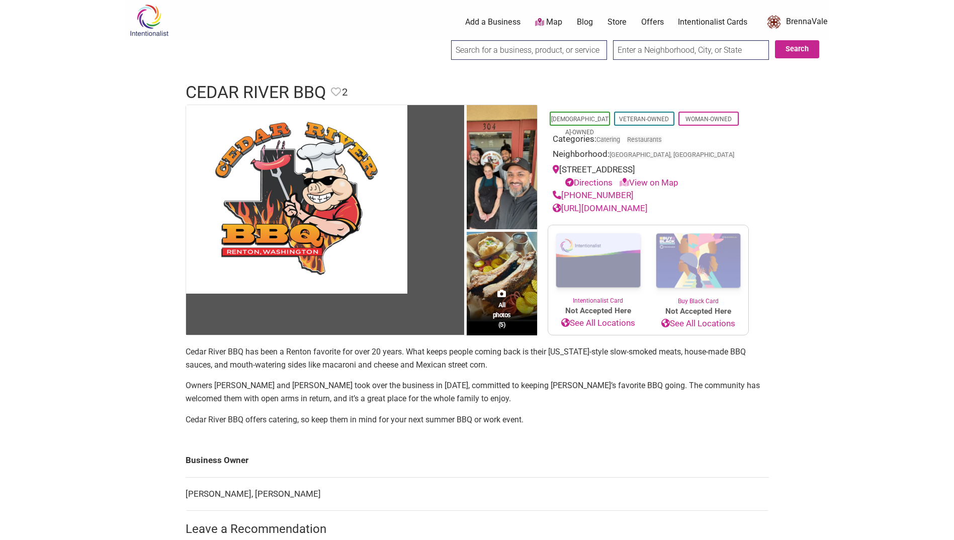
scroll to position [89, 0]
